Goal: Task Accomplishment & Management: Complete application form

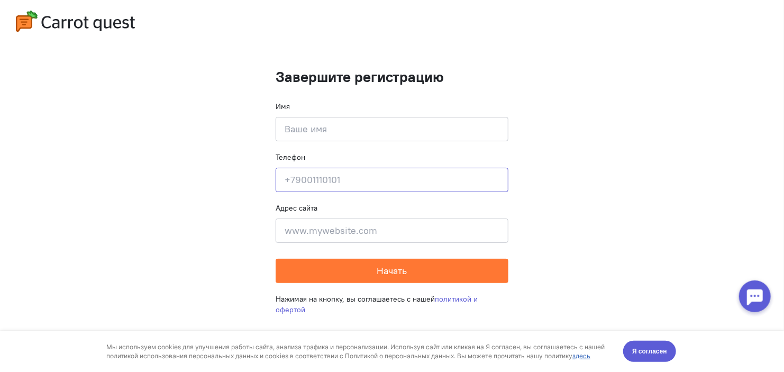
click at [323, 180] on input at bounding box center [392, 180] width 233 height 24
drag, startPoint x: 317, startPoint y: 157, endPoint x: 271, endPoint y: 161, distance: 46.2
click at [271, 161] on cq-completion-registration "Завершите регистрацию Имя Введите своё имя Телефон Введите свой телефон Адрес с…" at bounding box center [392, 186] width 784 height 372
click at [422, 141] on form "Завершите регистрацию Имя Введите своё имя Телефон Введите свой телефон Адрес с…" at bounding box center [392, 176] width 233 height 214
click at [415, 128] on input at bounding box center [392, 129] width 233 height 24
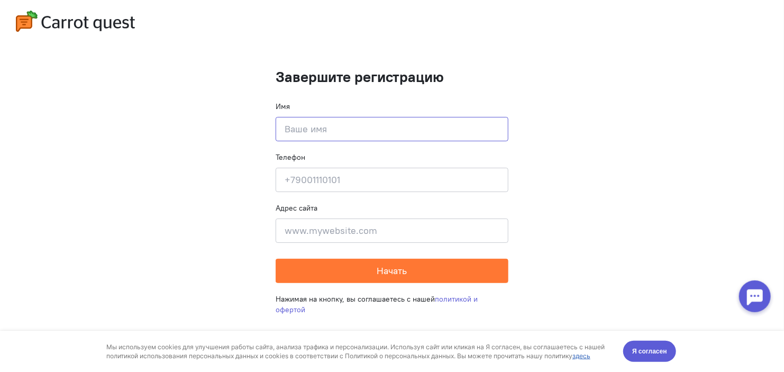
click at [327, 123] on input at bounding box center [392, 129] width 233 height 24
drag, startPoint x: 293, startPoint y: 108, endPoint x: 273, endPoint y: 112, distance: 20.5
click at [273, 112] on cq-completion-registration "Завершите регистрацию Имя Введите своё имя Телефон Введите свой телефон Адрес с…" at bounding box center [392, 186] width 784 height 372
click at [301, 125] on input at bounding box center [392, 129] width 233 height 24
drag, startPoint x: 156, startPoint y: 106, endPoint x: 182, endPoint y: 104, distance: 25.5
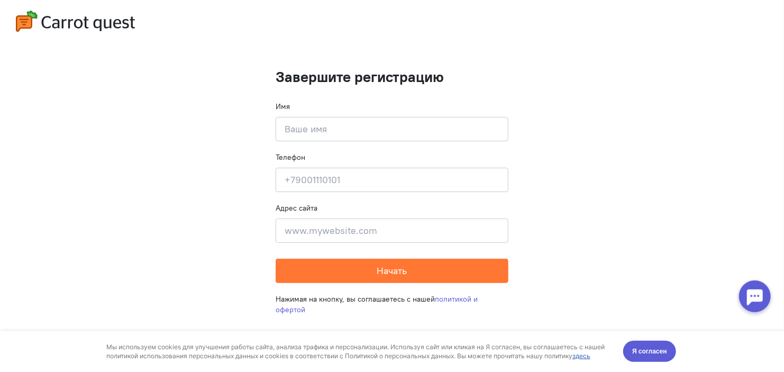
click at [182, 104] on cq-completion-registration "Завершите регистрацию Имя Введите своё имя Телефон Введите свой телефон Адрес с…" at bounding box center [392, 186] width 784 height 372
drag, startPoint x: 270, startPoint y: 74, endPoint x: 408, endPoint y: 84, distance: 137.5
click at [405, 84] on cq-completion-registration "Завершите регистрацию Имя Введите своё имя Телефон Введите свой телефон Адрес с…" at bounding box center [392, 186] width 784 height 372
drag, startPoint x: 486, startPoint y: 77, endPoint x: 422, endPoint y: 79, distance: 64.6
click at [422, 79] on h1 "Завершите регистрацию" at bounding box center [392, 77] width 233 height 16
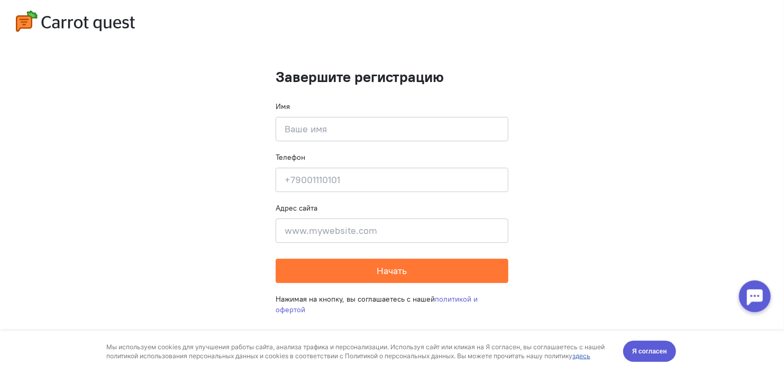
click at [349, 89] on form "Завершите регистрацию Имя Введите своё имя Телефон Введите свой телефон Адрес с…" at bounding box center [392, 176] width 233 height 214
